Goal: Transaction & Acquisition: Purchase product/service

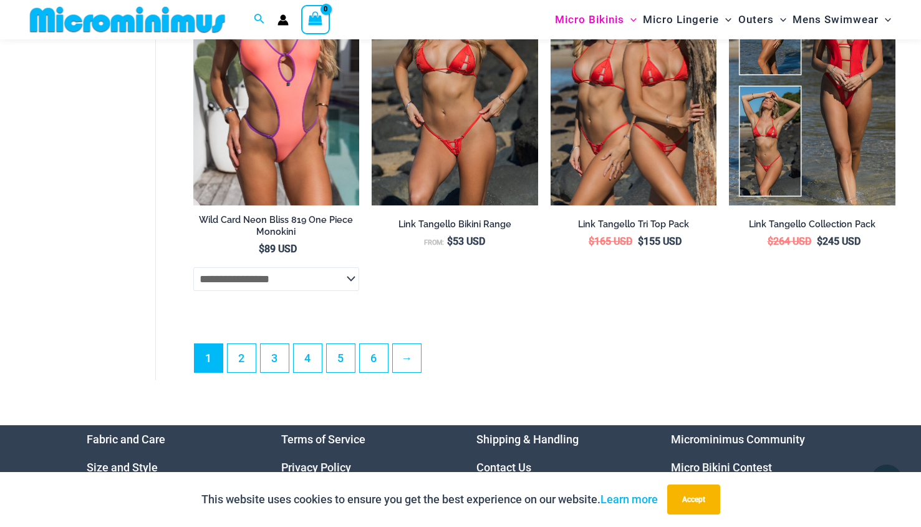
scroll to position [3295, 0]
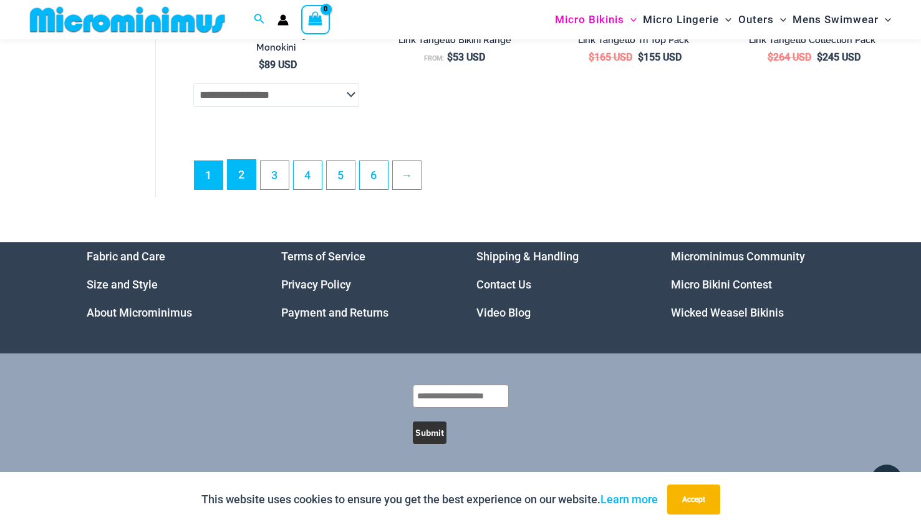
click at [240, 181] on link "2" at bounding box center [242, 174] width 28 height 29
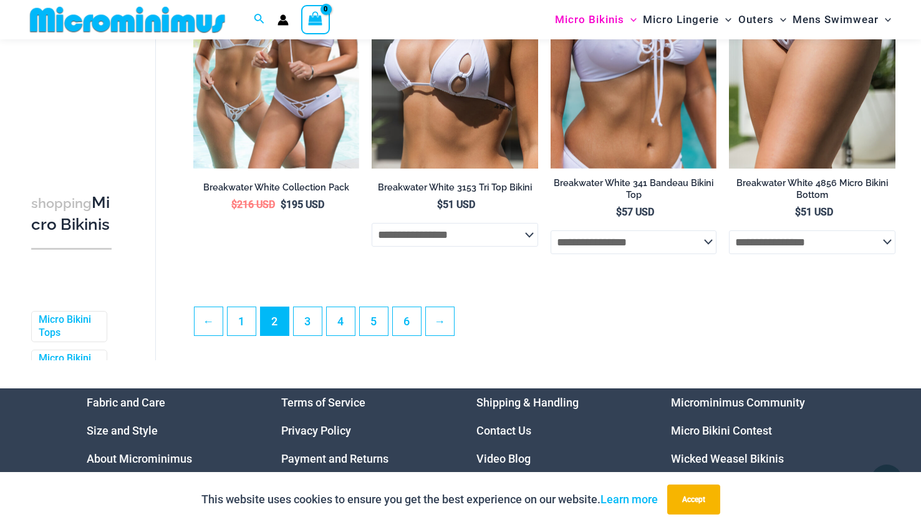
scroll to position [3015, 0]
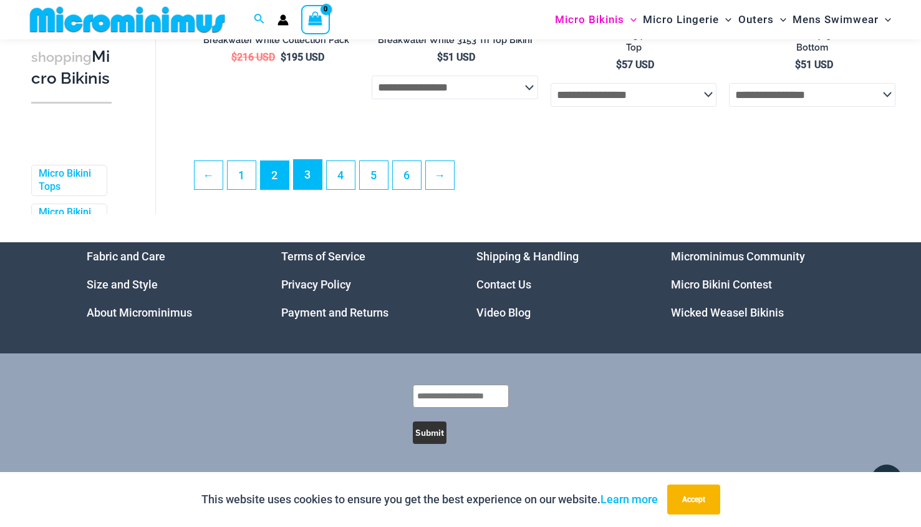
click at [301, 173] on link "3" at bounding box center [308, 174] width 28 height 29
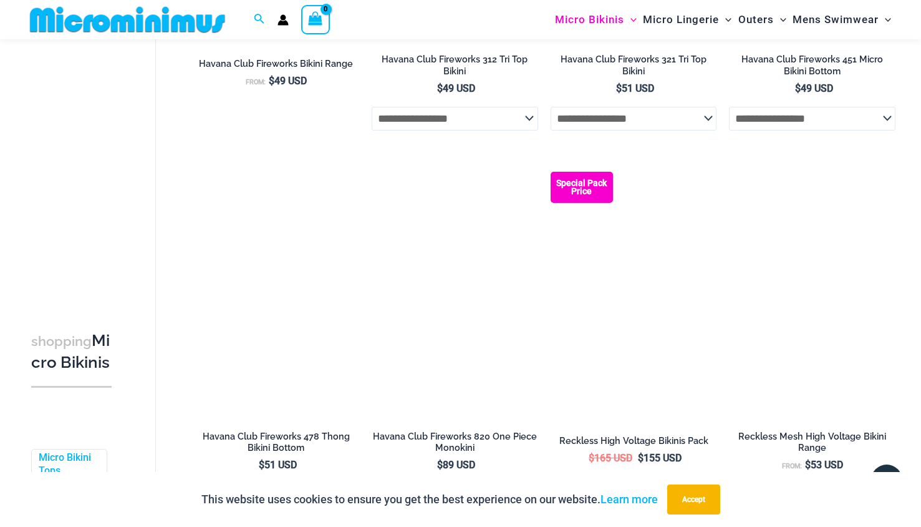
scroll to position [2734, 0]
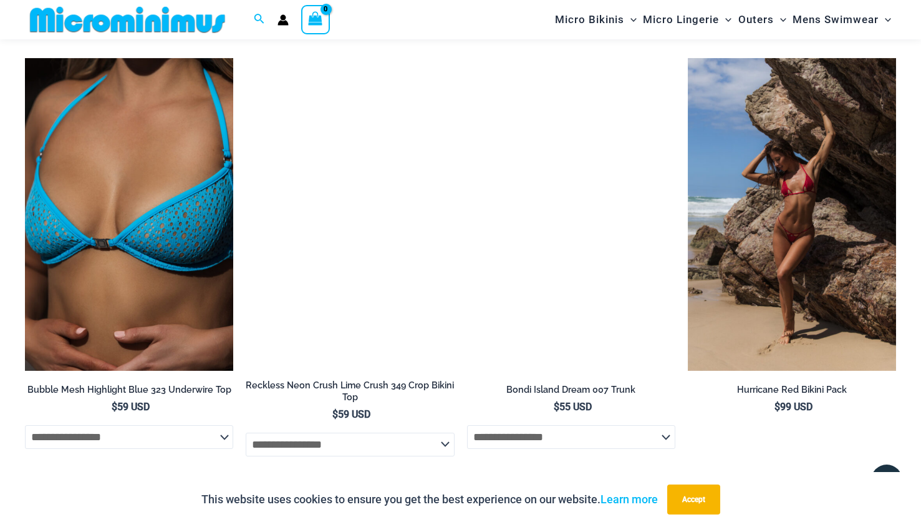
scroll to position [2921, 0]
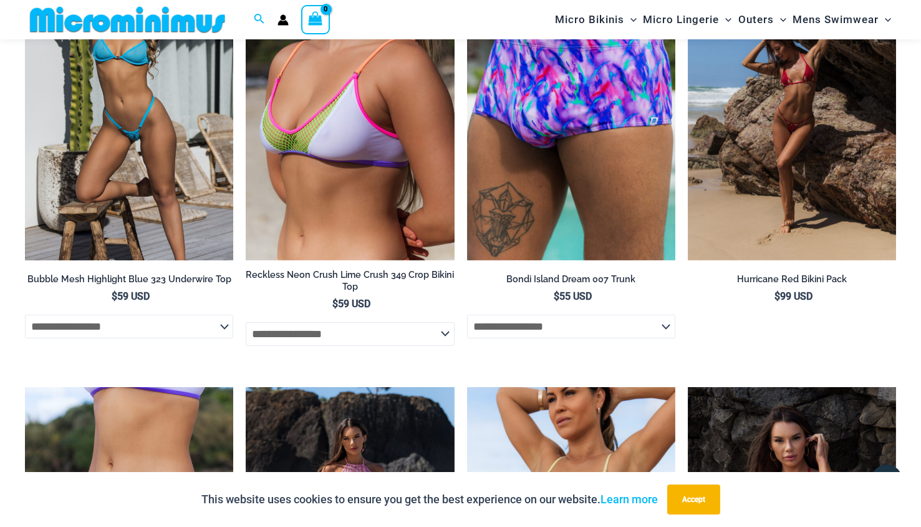
click at [37, 189] on img at bounding box center [129, 104] width 208 height 313
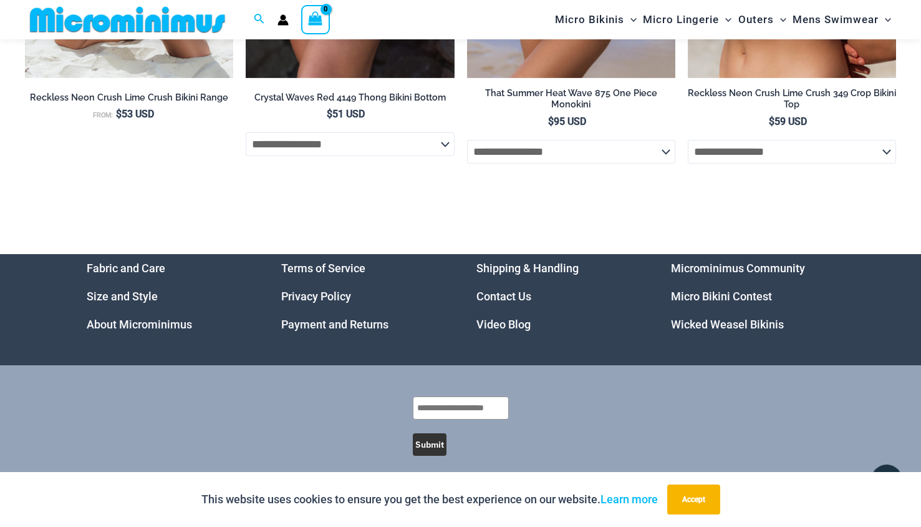
scroll to position [4362, 0]
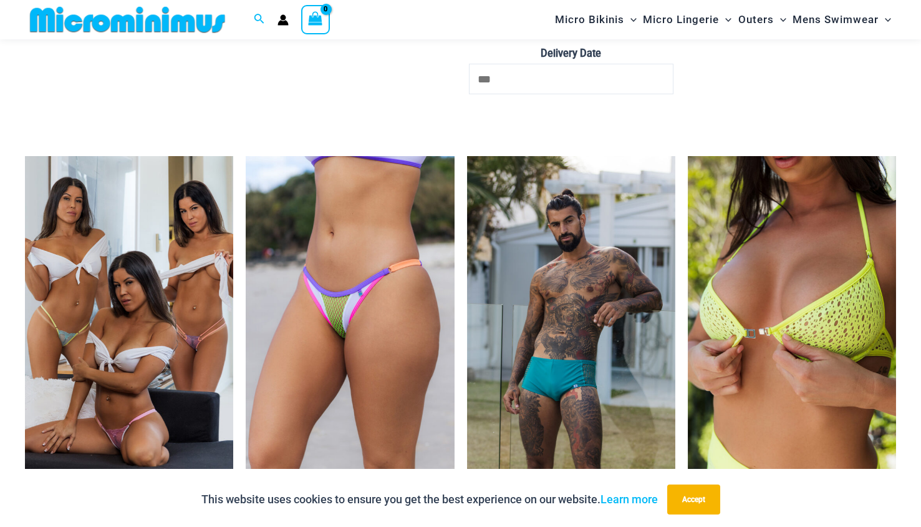
scroll to position [2678, 0]
